Goal: Leave review/rating

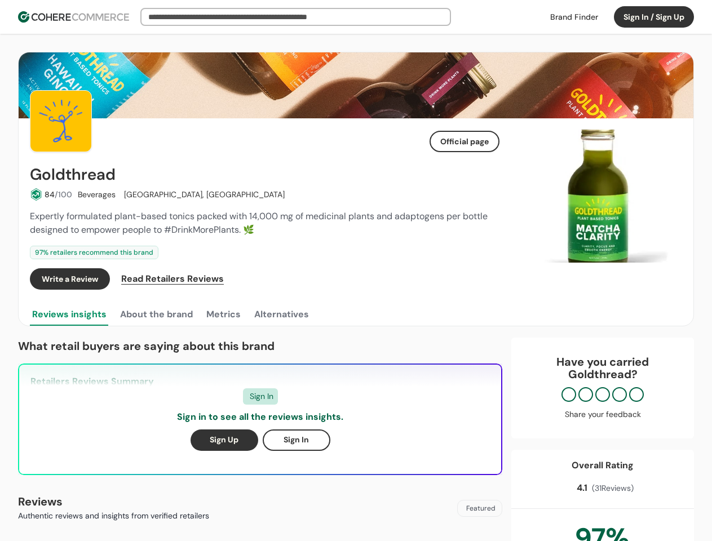
click at [356, 270] on div "Write a Review Read Retailers Reviews" at bounding box center [264, 278] width 469 height 21
click at [654, 17] on button "Sign In / Sign Up" at bounding box center [654, 16] width 80 height 21
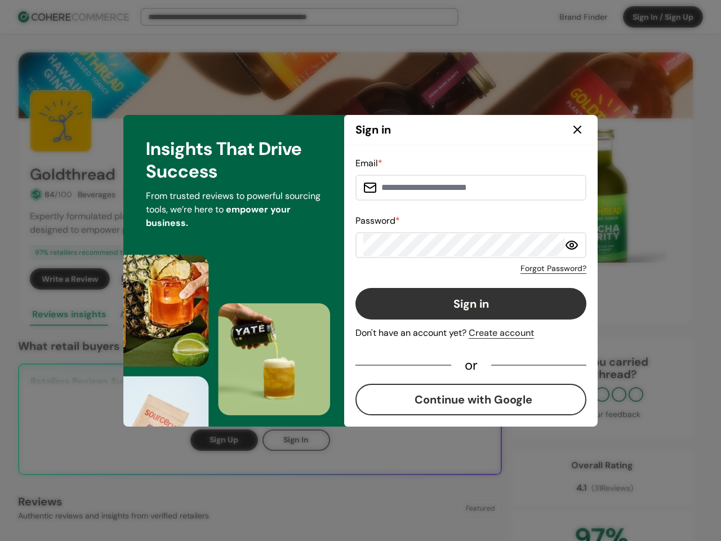
click at [464, 279] on div "Email * Password * Forgot Password? Sign in Don't have an account yet? Create a…" at bounding box center [471, 286] width 231 height 259
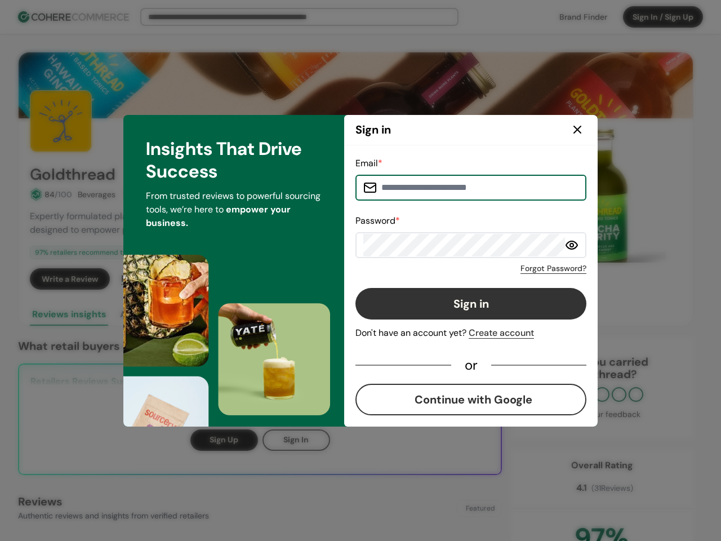
click at [489, 279] on div "Email * Password * Forgot Password? Sign in Don't have an account yet? Create a…" at bounding box center [471, 286] width 231 height 259
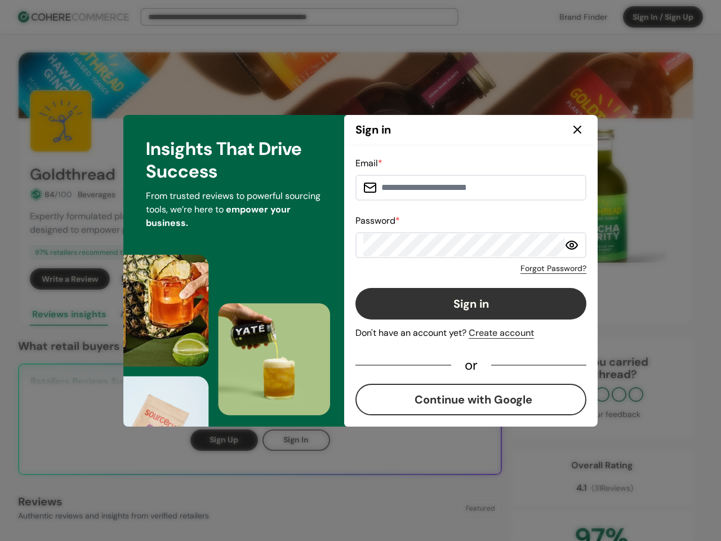
click at [156, 314] on div "Insights That Drive Success From trusted reviews to powerful sourcing tools, we…" at bounding box center [233, 271] width 221 height 312
click at [223, 314] on div "Insights That Drive Success From trusted reviews to powerful sourcing tools, we…" at bounding box center [233, 271] width 221 height 312
click at [281, 314] on div "Insights That Drive Success From trusted reviews to powerful sourcing tools, we…" at bounding box center [233, 271] width 221 height 312
click at [597, 196] on div "Email * Password * Forgot Password? Sign in Don't have an account yet? Create a…" at bounding box center [471, 285] width 254 height 281
